Goal: Navigation & Orientation: Find specific page/section

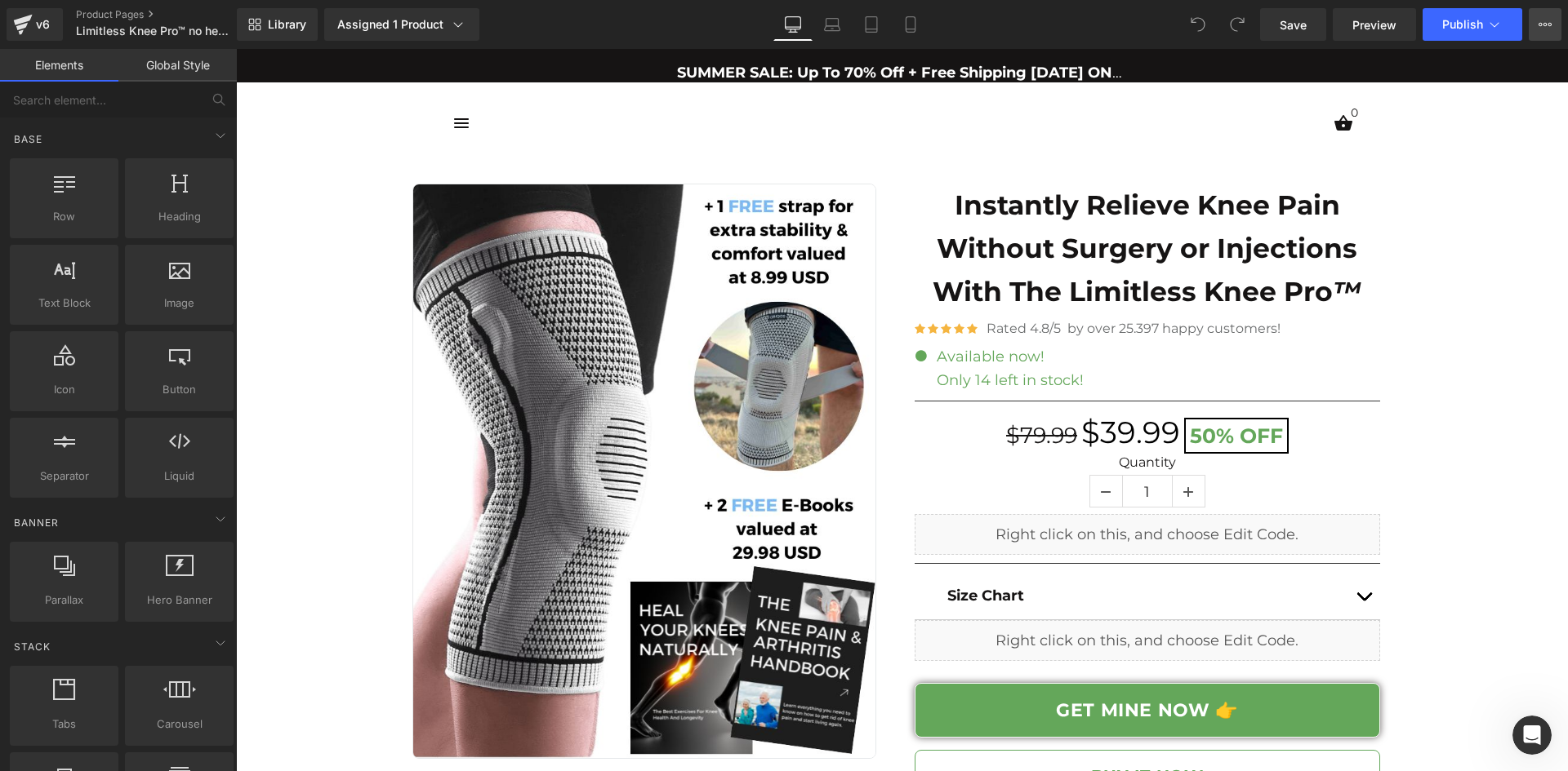
click at [1546, 34] on button "View Live Page View with current Template Save Template to Library Schedule Pub…" at bounding box center [1545, 25] width 33 height 33
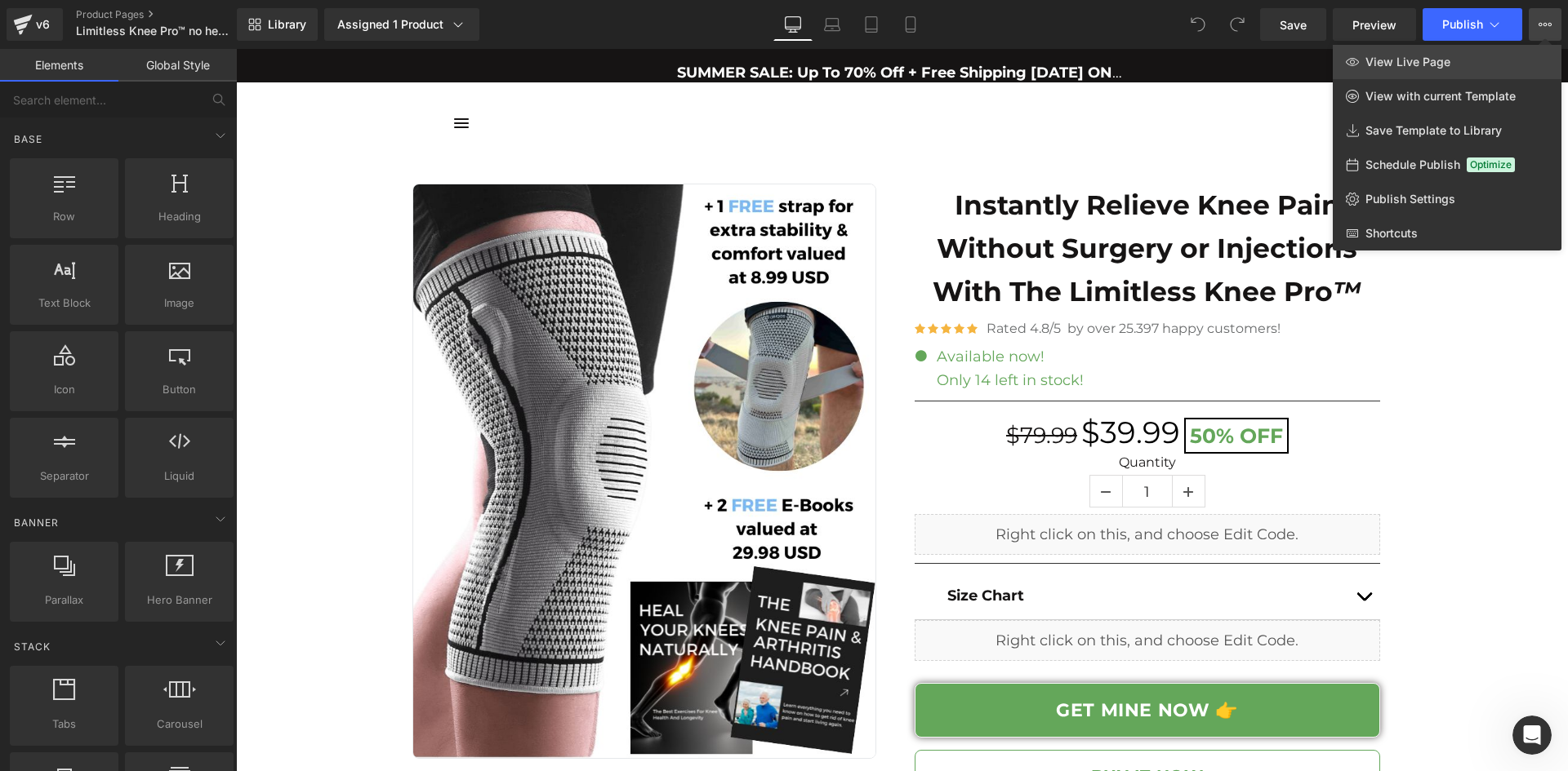
click at [1461, 57] on link "View Live Page" at bounding box center [1446, 61] width 228 height 34
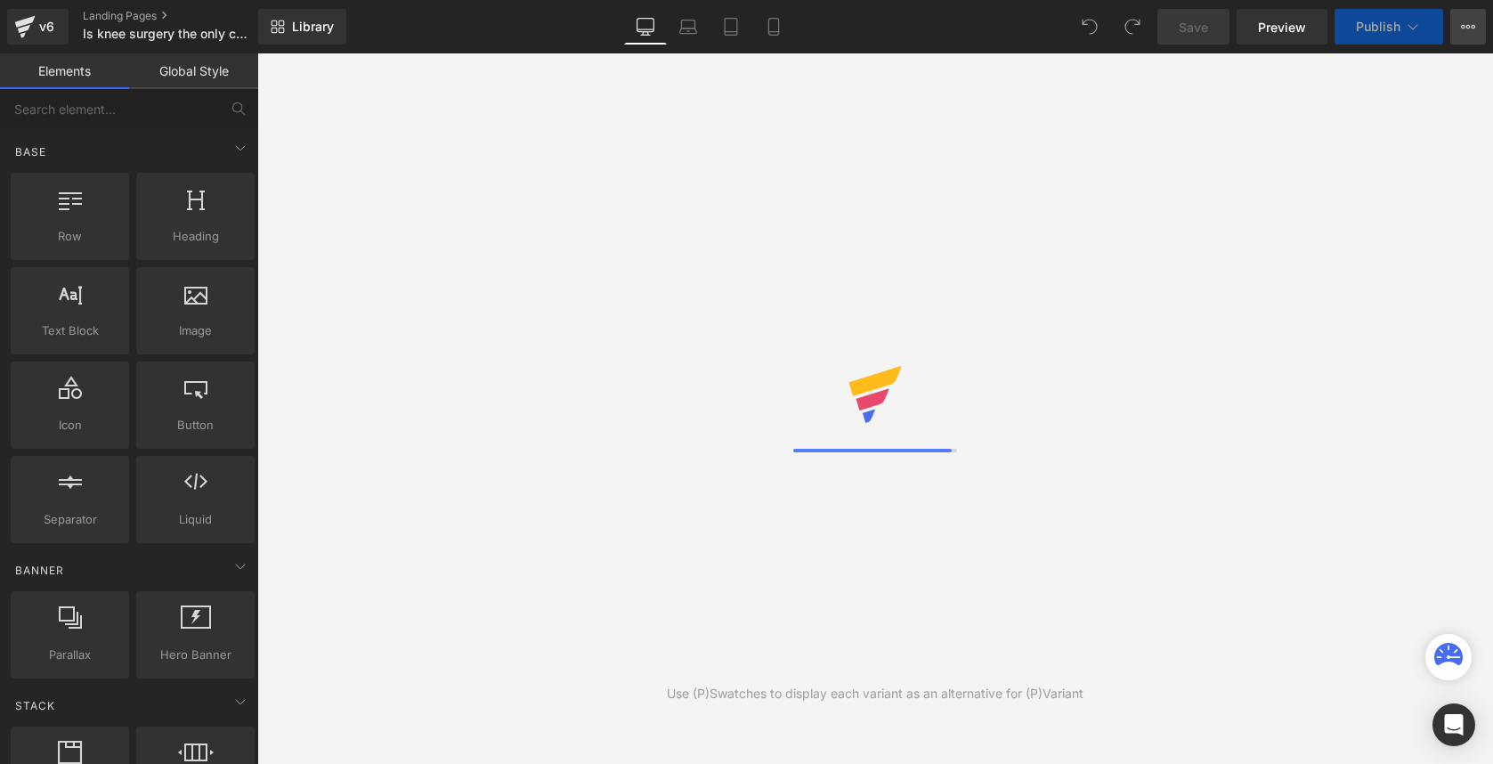
click at [1473, 30] on icon at bounding box center [1468, 27] width 14 height 14
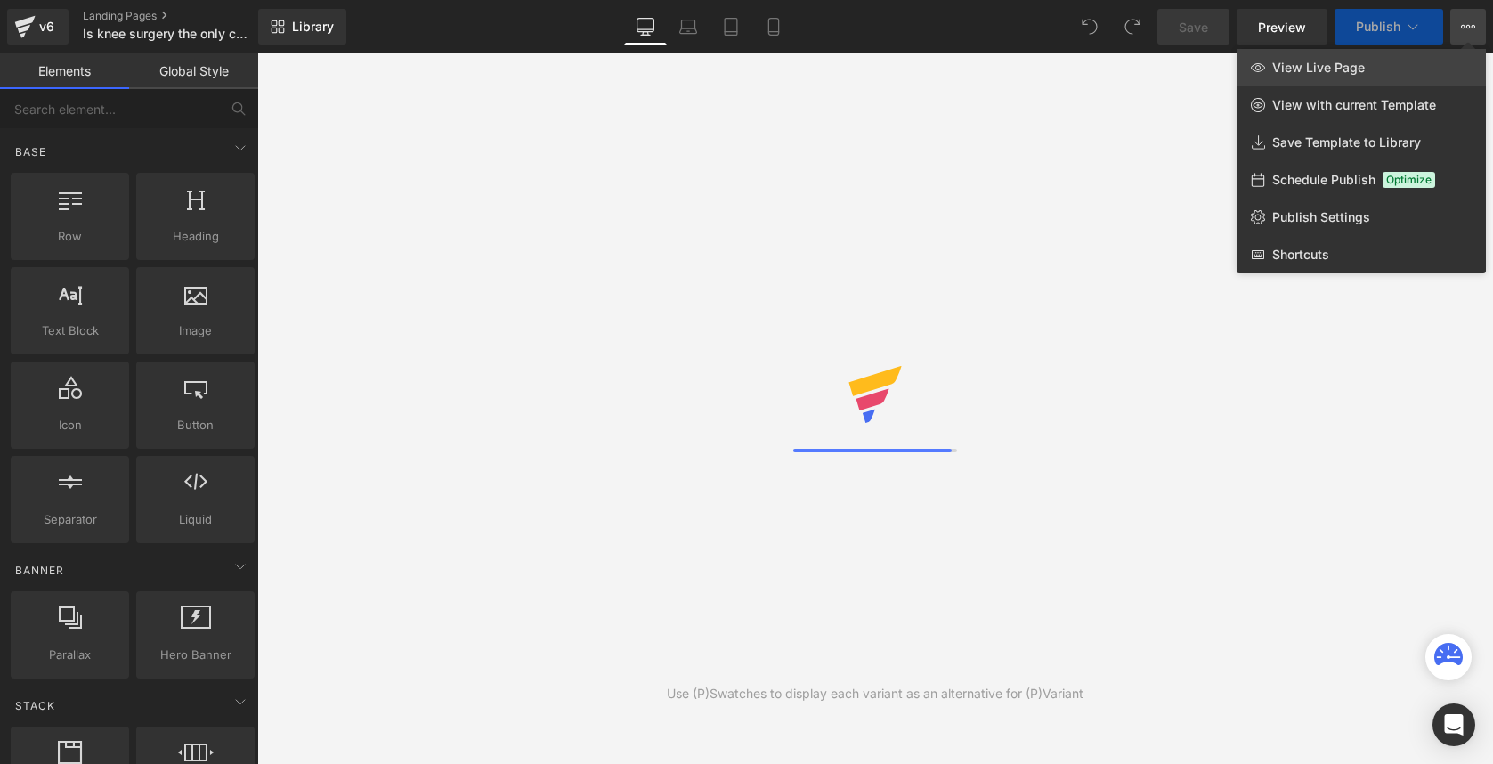
click at [1395, 64] on link "View Live Page" at bounding box center [1361, 67] width 249 height 37
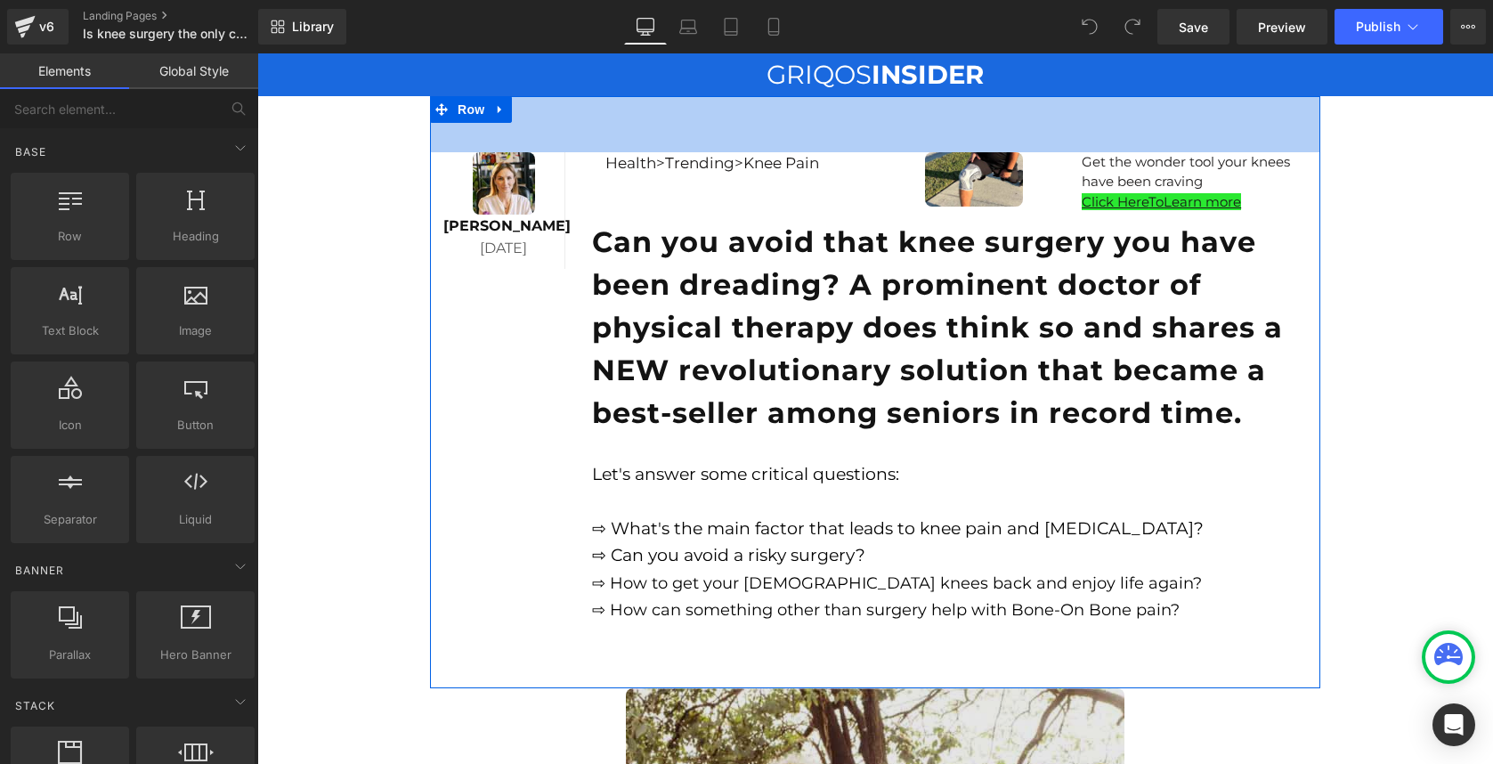
scroll to position [622, 0]
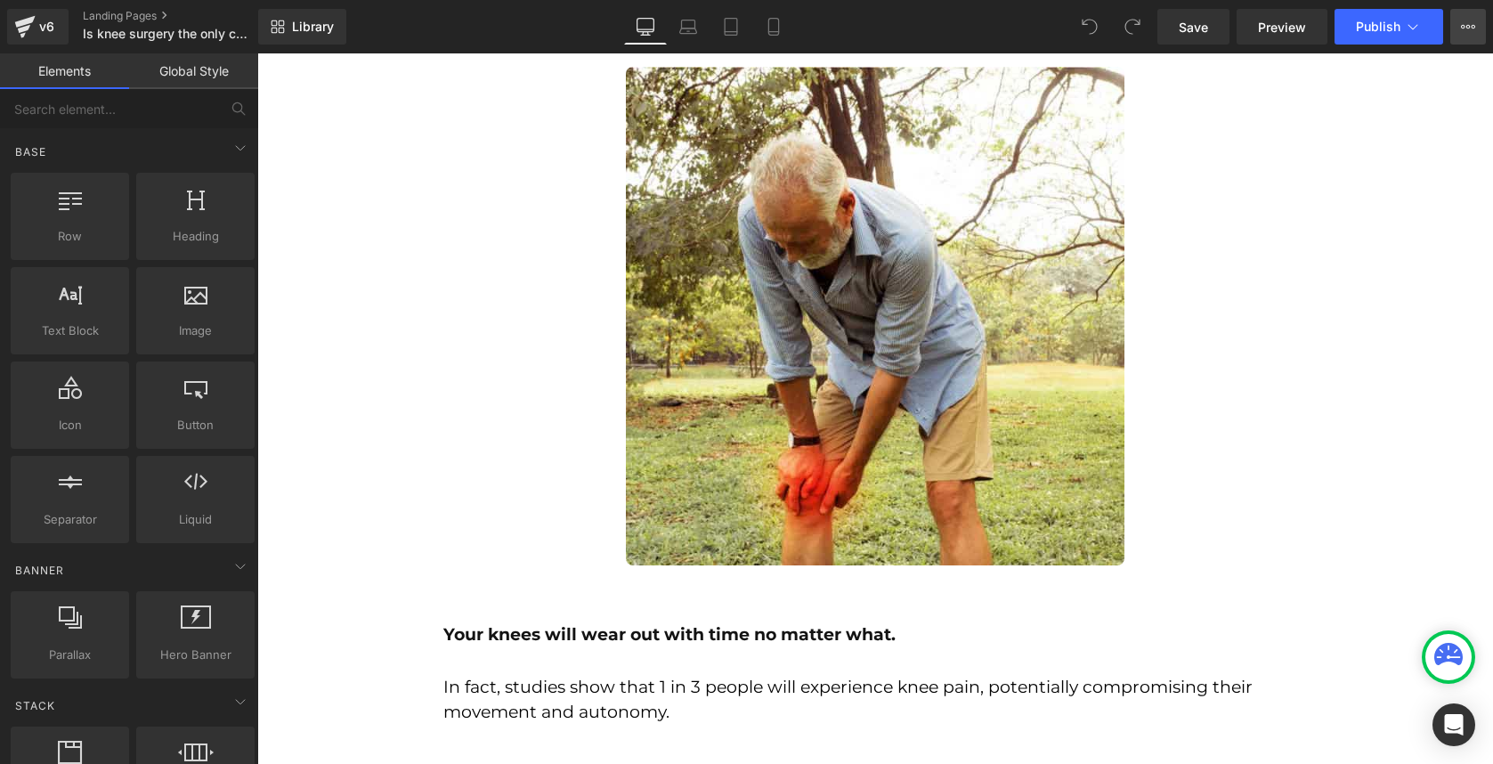
click at [1483, 31] on button "View Live Page View with current Template Save Template to Library Schedule Pub…" at bounding box center [1468, 27] width 36 height 36
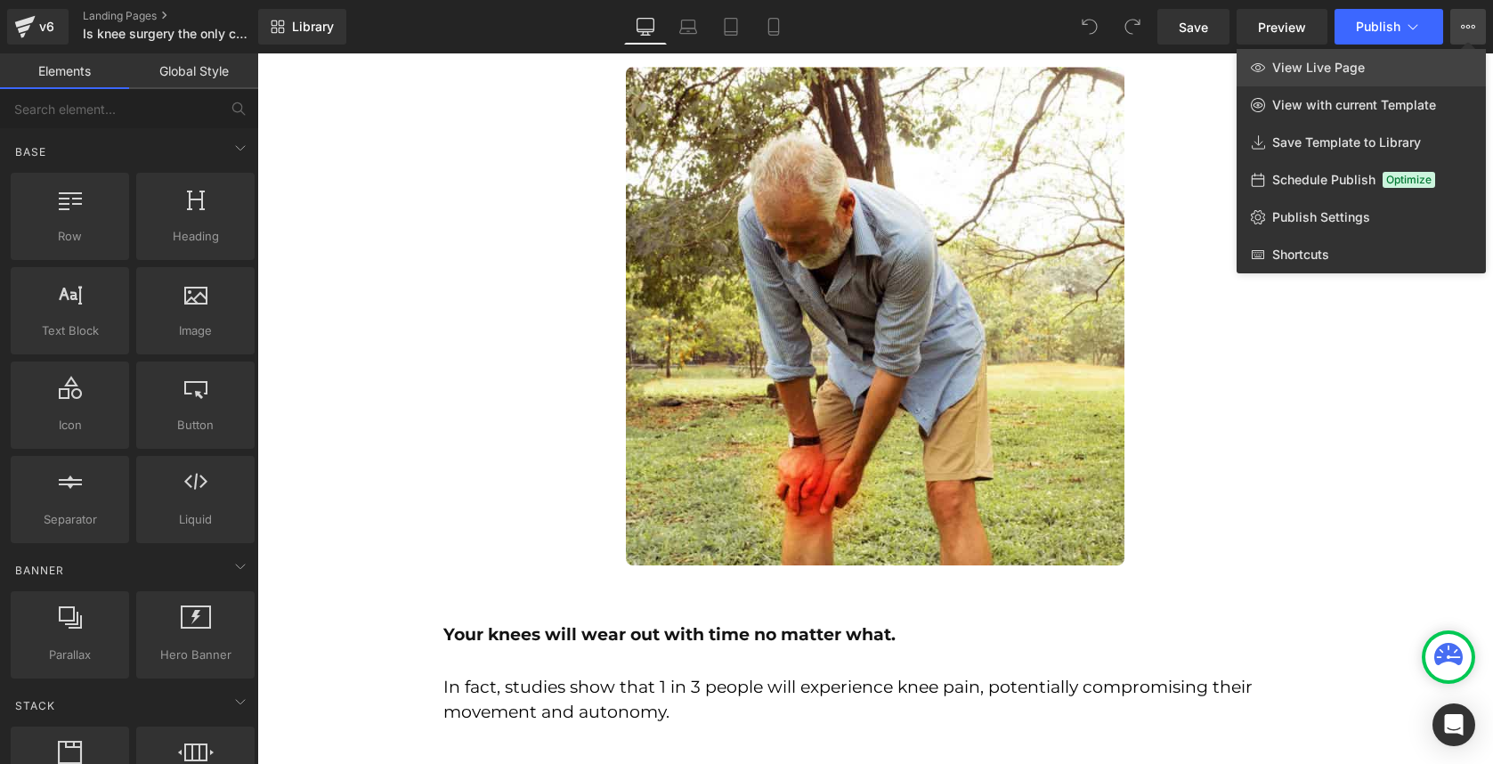
click at [1355, 69] on span "View Live Page" at bounding box center [1318, 68] width 93 height 16
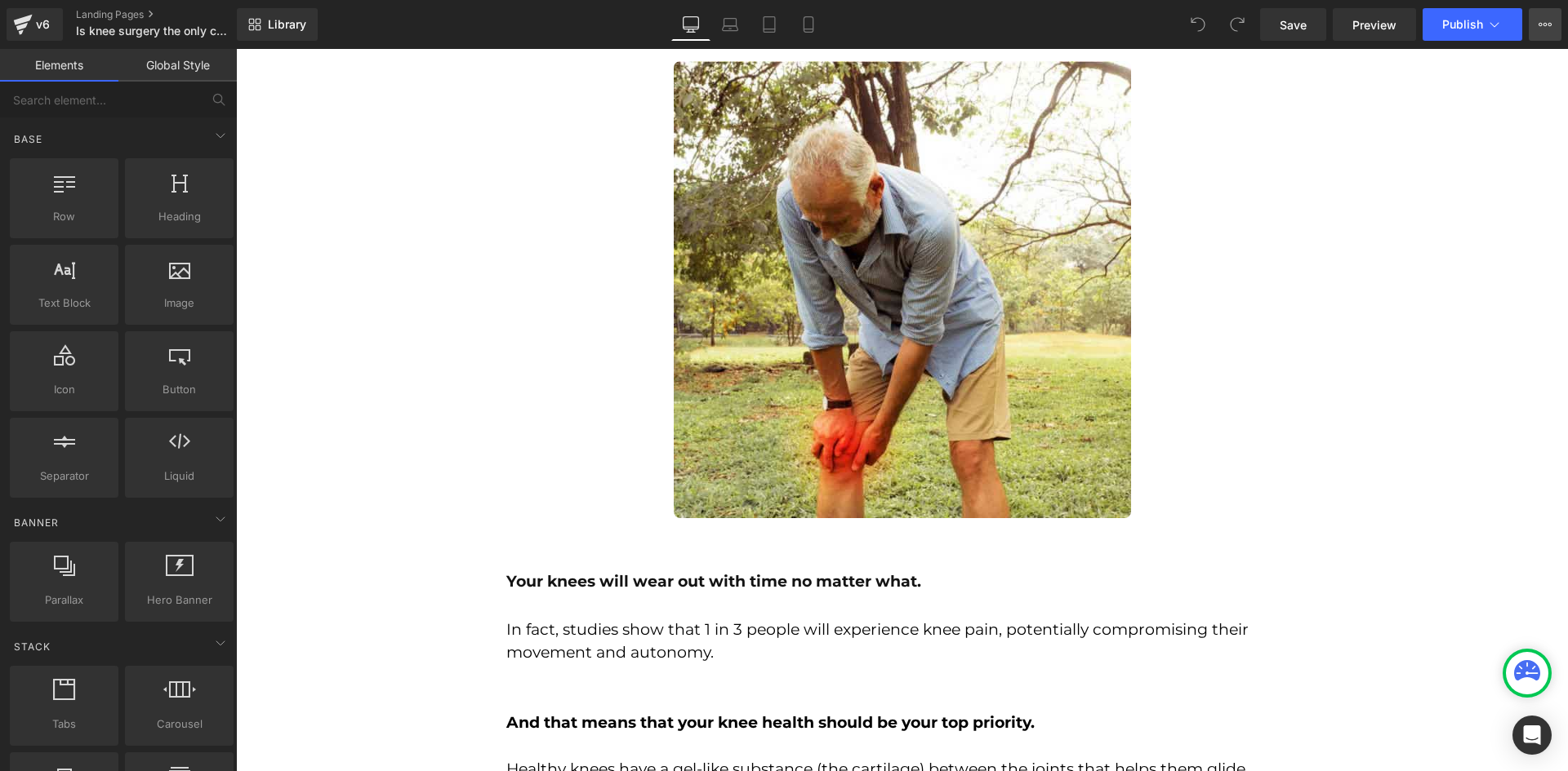
click at [1368, 25] on icon at bounding box center [1545, 25] width 13 height 13
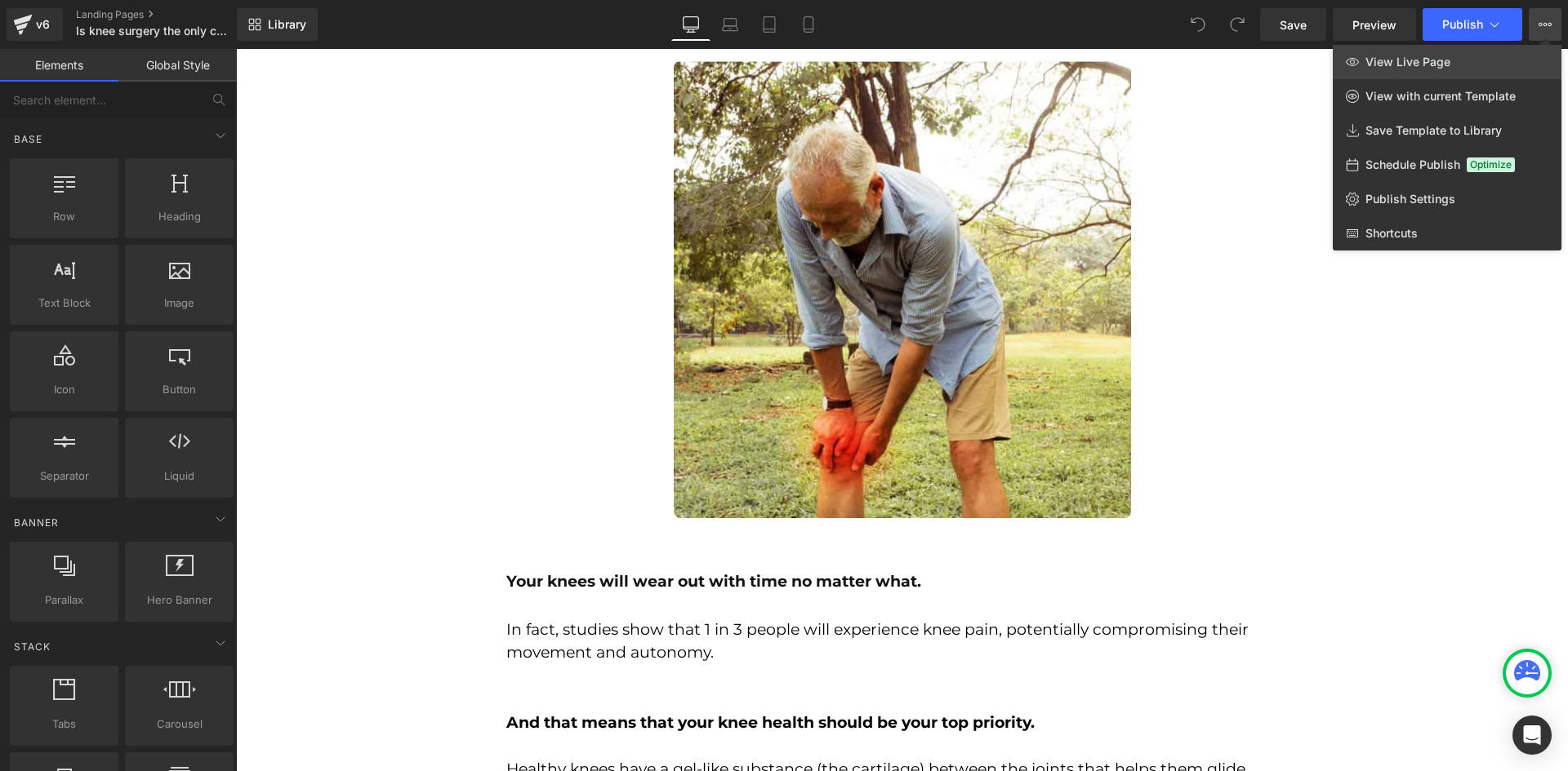
click at [1368, 61] on span "View Live Page" at bounding box center [1408, 62] width 85 height 15
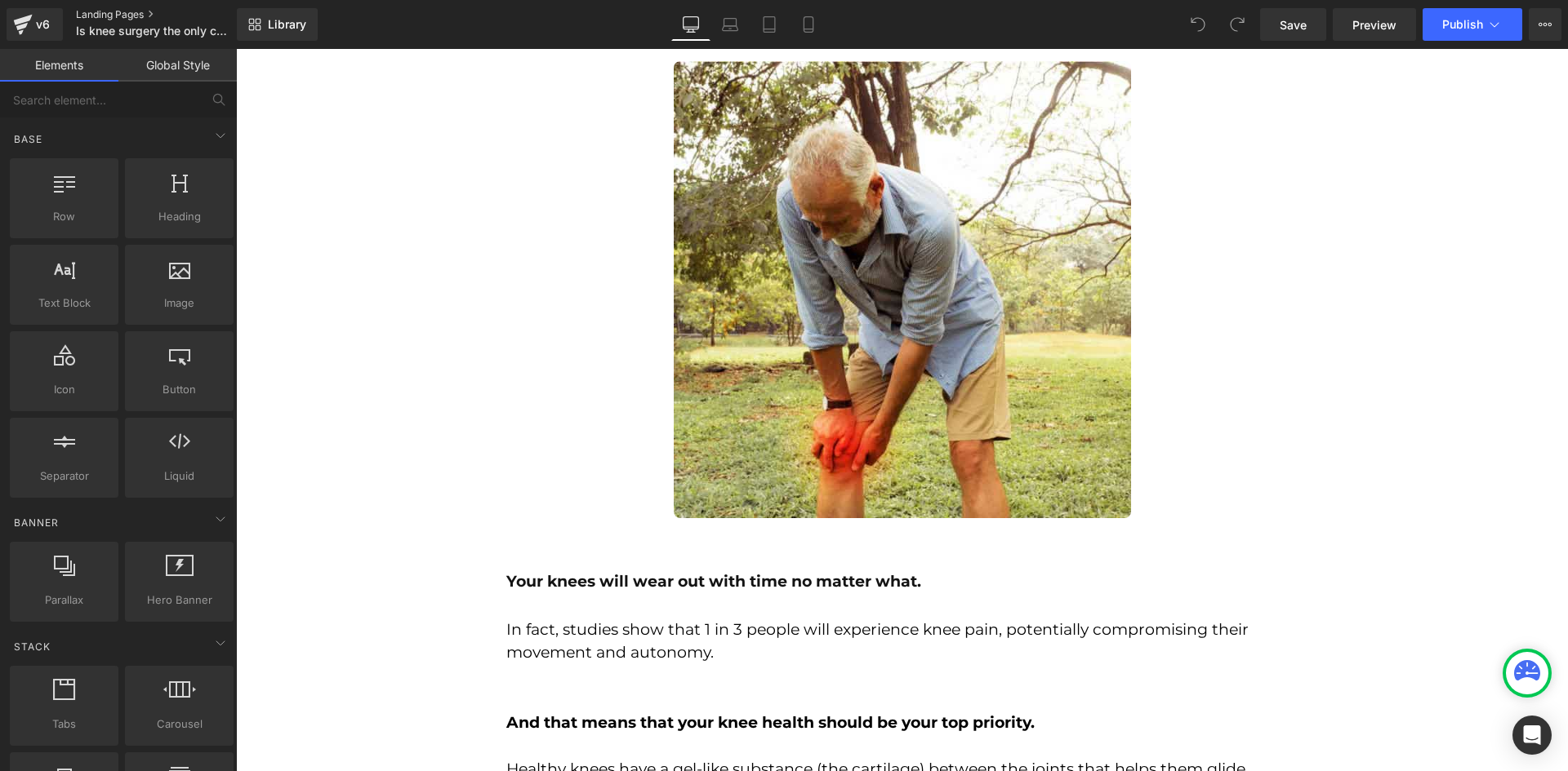
click at [116, 14] on link "Landing Pages" at bounding box center [170, 15] width 188 height 13
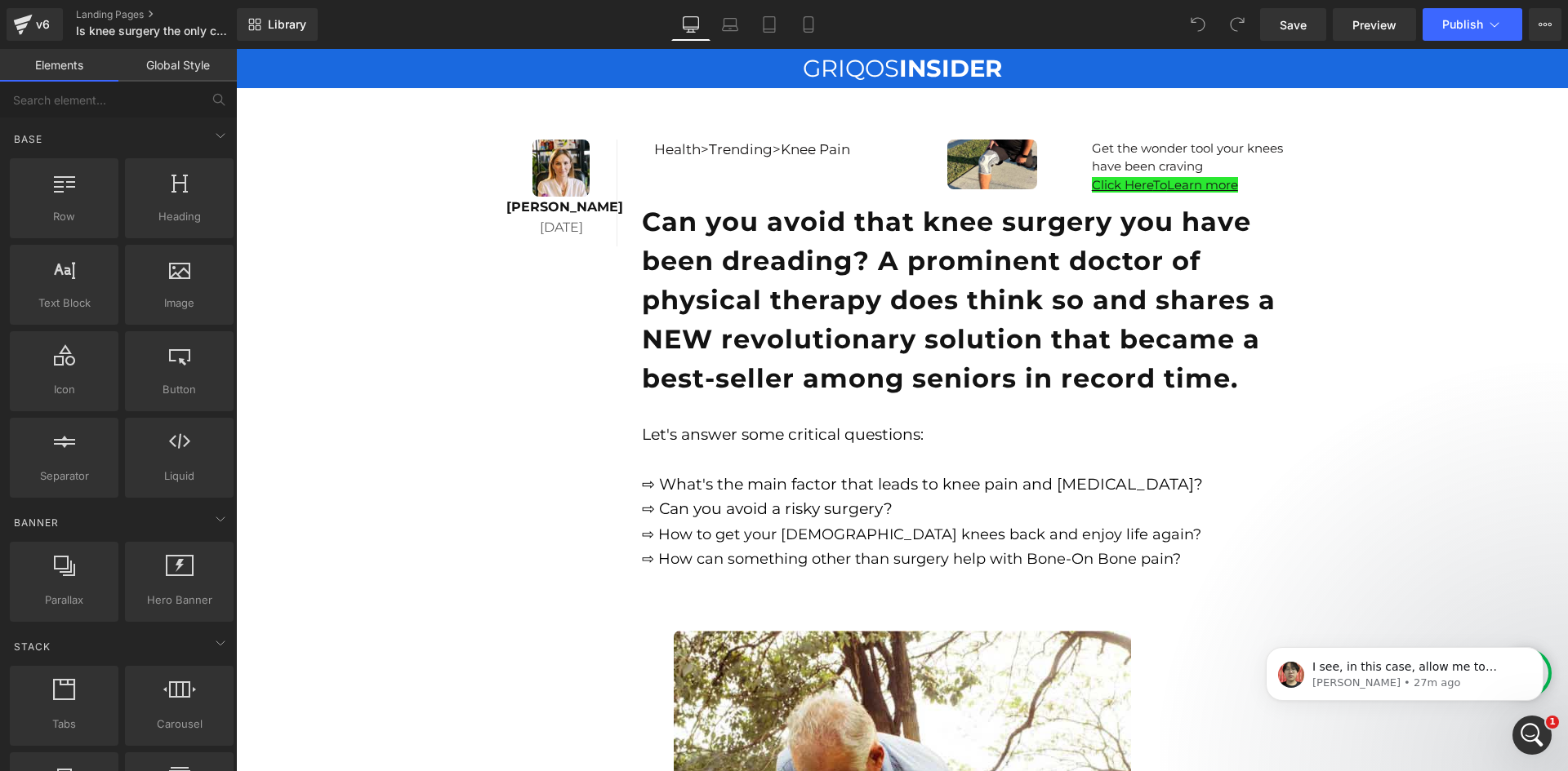
scroll to position [632, 0]
